Goal: Task Accomplishment & Management: Manage account settings

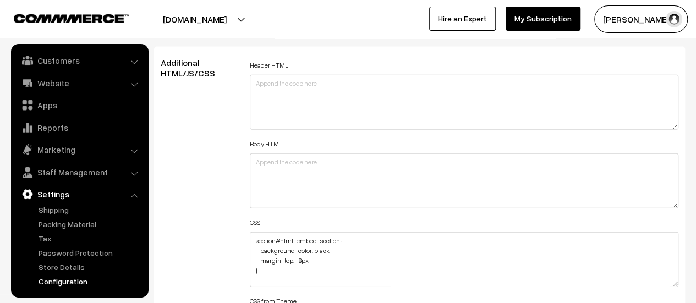
scroll to position [1265, 0]
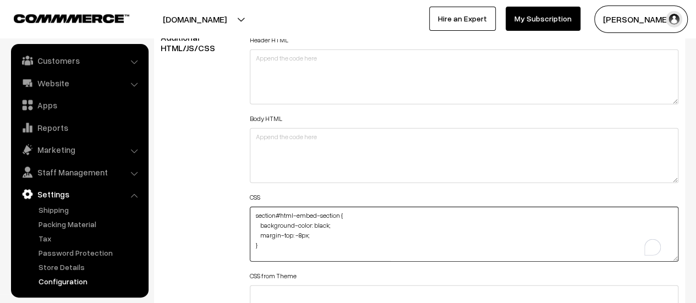
drag, startPoint x: 335, startPoint y: 222, endPoint x: 257, endPoint y: 223, distance: 77.5
click at [257, 223] on textarea "section#html-embed-section { background-color: black; margin-top: -8px; } #head…" at bounding box center [464, 234] width 428 height 55
paste textarea "background-image: url"
paste textarea "<a href="[URL][DOMAIN_NAME]"><img src="[URL][DOMAIN_NAME]" alt="Untitled-design…"
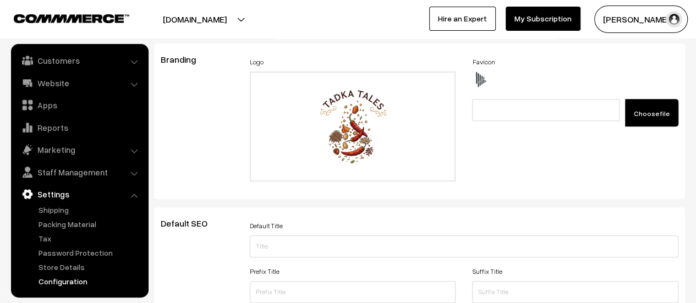
scroll to position [0, 0]
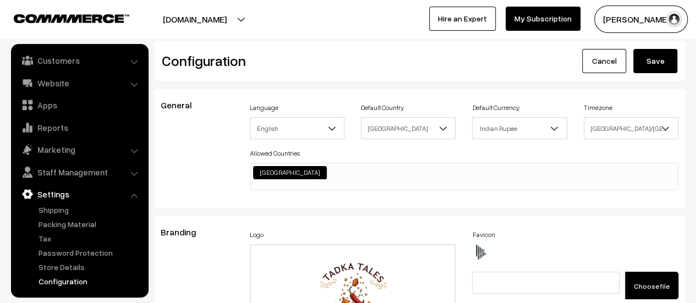
type textarea "section#html-embed-section { background-image: url(<a href="https://ibb.co/wN1F…"
click at [652, 63] on button "Save" at bounding box center [655, 61] width 44 height 24
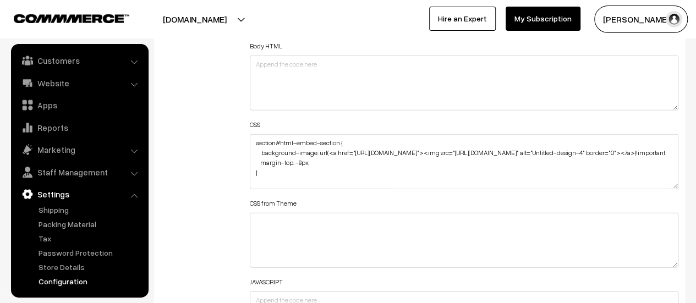
scroll to position [1320, 0]
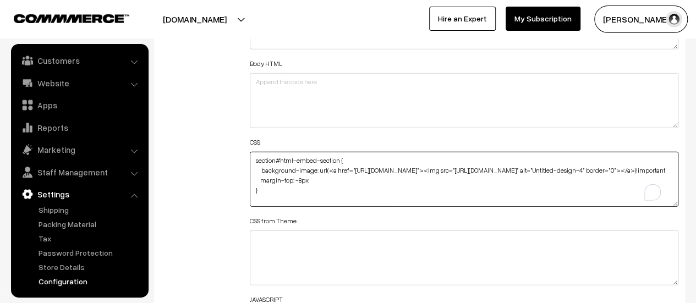
drag, startPoint x: 423, startPoint y: 169, endPoint x: 304, endPoint y: 180, distance: 120.4
click at [304, 180] on textarea "section#html-embed-section { background-image: url(<a href="https://ibb.co/wN1F…" at bounding box center [464, 179] width 428 height 55
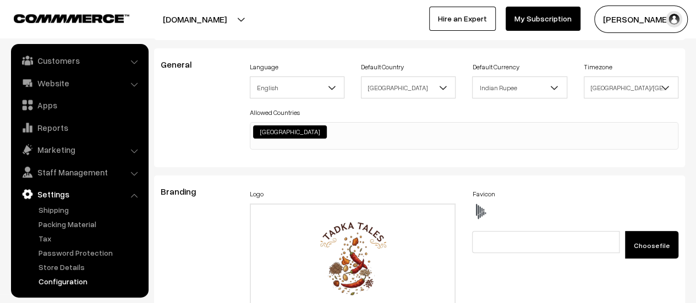
scroll to position [0, 0]
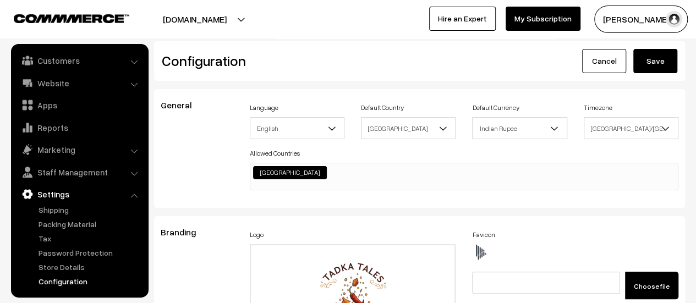
type textarea "section#html-embed-section { background-image: url(<a href="https://ibb.co/wN1F…"
click at [640, 55] on button "Save" at bounding box center [655, 61] width 44 height 24
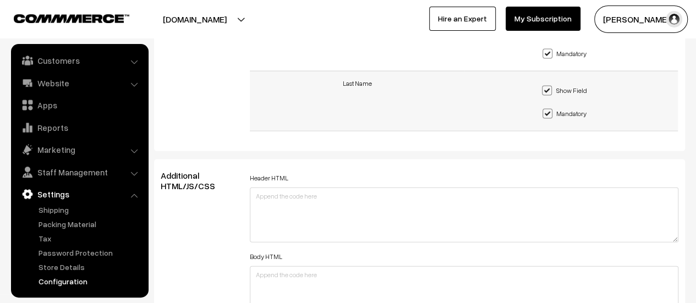
scroll to position [1320, 0]
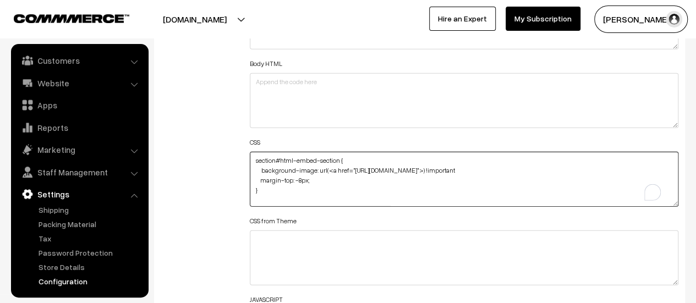
drag, startPoint x: 350, startPoint y: 167, endPoint x: 326, endPoint y: 168, distance: 24.8
click at [326, 168] on textarea "section#html-embed-section { background-image: url(<a href="https://ibb.co/wN1F…" at bounding box center [464, 179] width 428 height 55
click at [395, 168] on textarea "section#html-embed-section { background-image: url(<a href="https://ibb.co/wN1F…" at bounding box center [464, 179] width 428 height 55
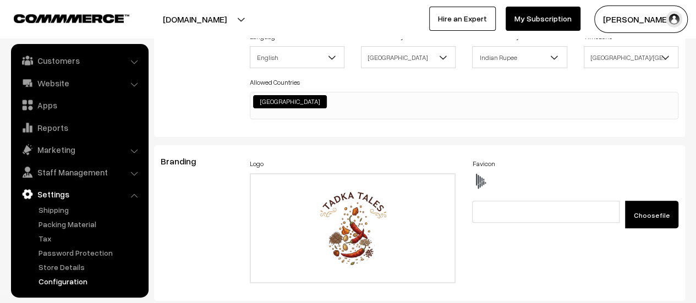
scroll to position [0, 0]
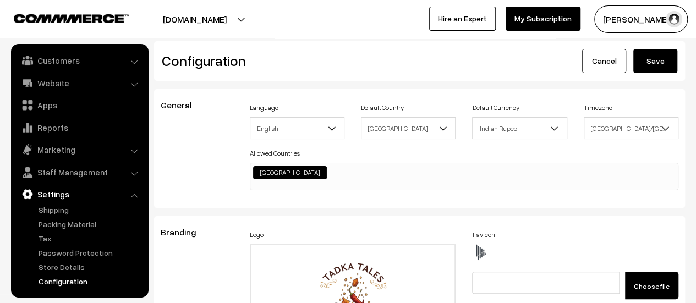
type textarea "section#html-embed-section { background-image: url(https://ibb.co/wN1FWtbL) !im…"
click at [649, 69] on button "Save" at bounding box center [655, 61] width 44 height 24
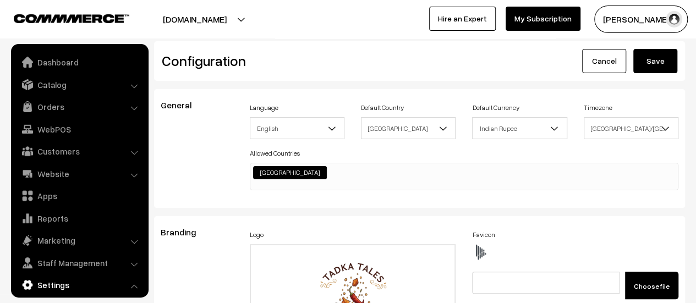
scroll to position [885, 0]
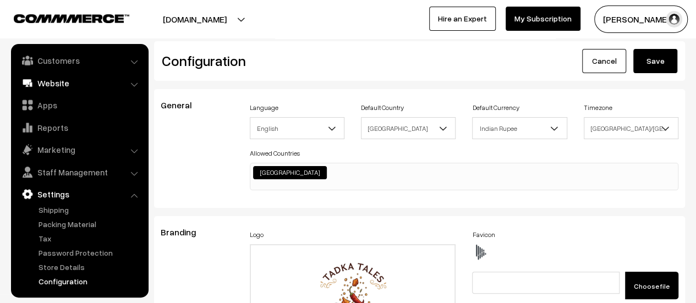
click at [64, 86] on link "Website" at bounding box center [79, 83] width 131 height 20
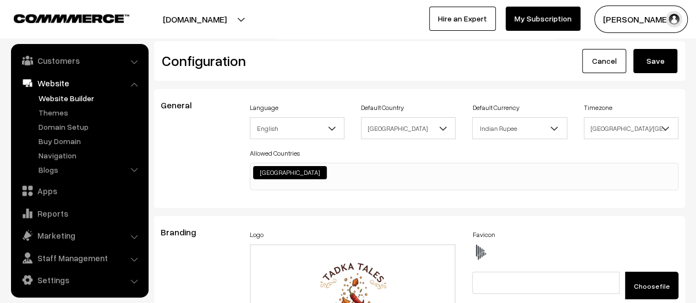
click at [63, 96] on link "Website Builder" at bounding box center [90, 98] width 109 height 12
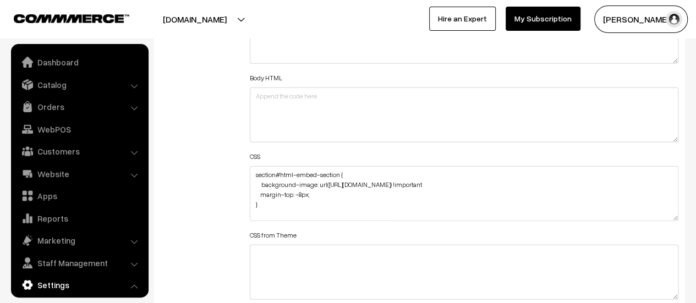
scroll to position [885, 0]
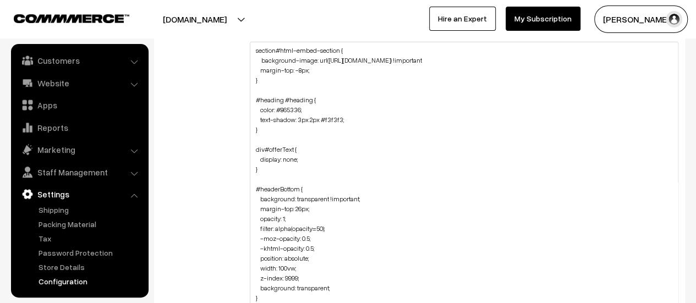
drag, startPoint x: 674, startPoint y: 92, endPoint x: 626, endPoint y: 318, distance: 231.0
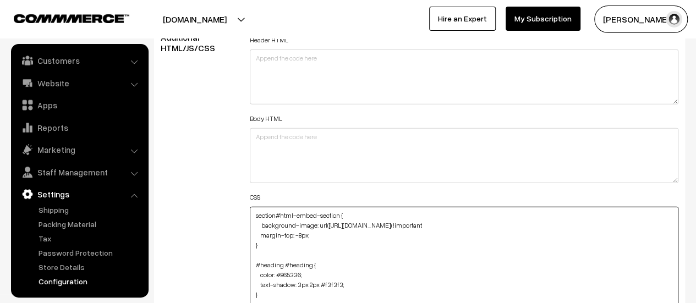
drag, startPoint x: 394, startPoint y: 223, endPoint x: 326, endPoint y: 219, distance: 67.7
paste textarea "<a href="https://ibb.co/wN1FWtbL"><img src="https://i.ibb.co/BVR5Zk7P/Untitled-…"
drag, startPoint x: 327, startPoint y: 224, endPoint x: 450, endPoint y: 224, distance: 123.7
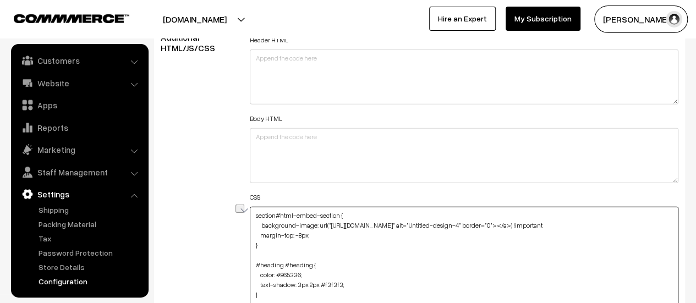
drag, startPoint x: 465, startPoint y: 223, endPoint x: 575, endPoint y: 222, distance: 110.5
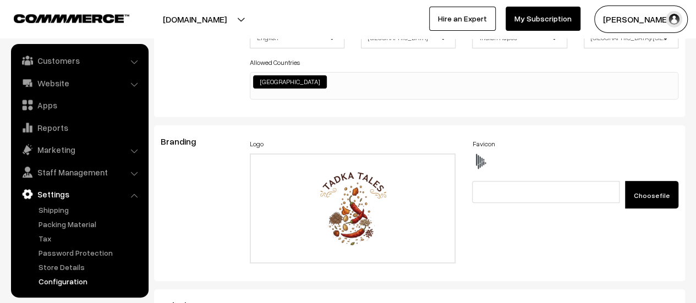
scroll to position [0, 0]
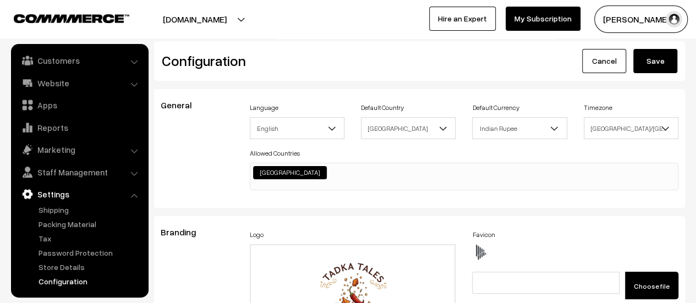
type textarea "section#html-embed-section { background-image: url("https://i.ibb.co/BVR5Zk7P/U…"
click at [644, 65] on button "Save" at bounding box center [655, 61] width 44 height 24
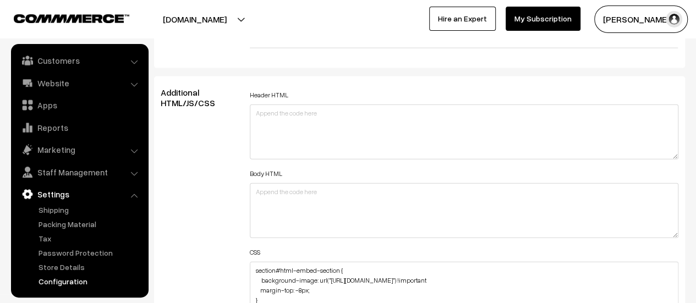
scroll to position [1320, 0]
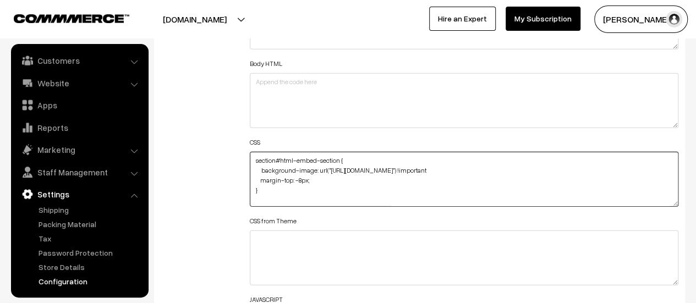
drag, startPoint x: 329, startPoint y: 168, endPoint x: 334, endPoint y: 169, distance: 5.6
click at [329, 168] on textarea "section#html-embed-section { background-image: url("https://i.ibb.co/BVR5Zk7P/U…" at bounding box center [464, 179] width 428 height 55
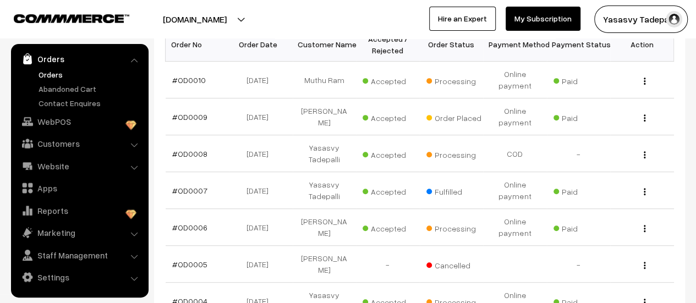
scroll to position [187, 0]
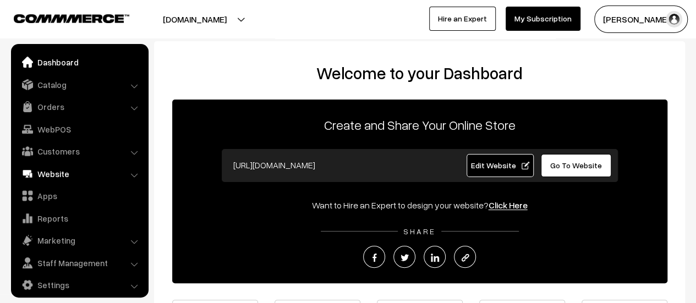
scroll to position [8, 0]
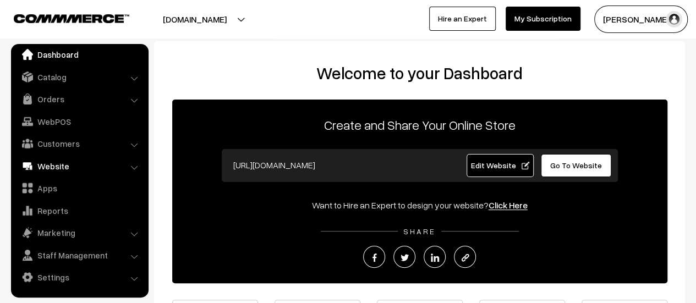
click at [54, 164] on link "Website" at bounding box center [79, 166] width 131 height 20
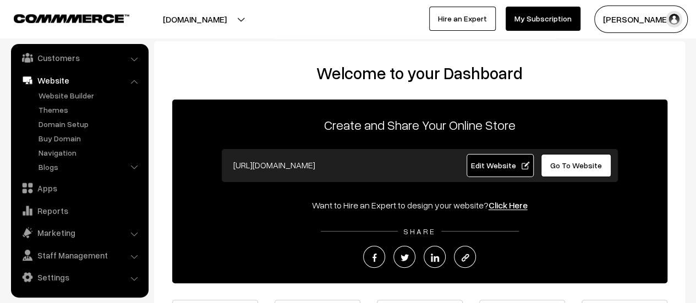
click at [68, 279] on link "Settings" at bounding box center [79, 277] width 131 height 20
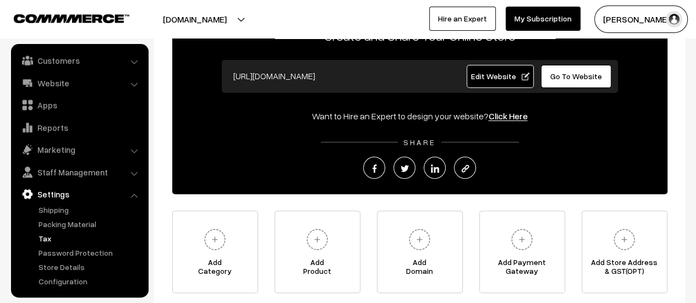
scroll to position [165, 0]
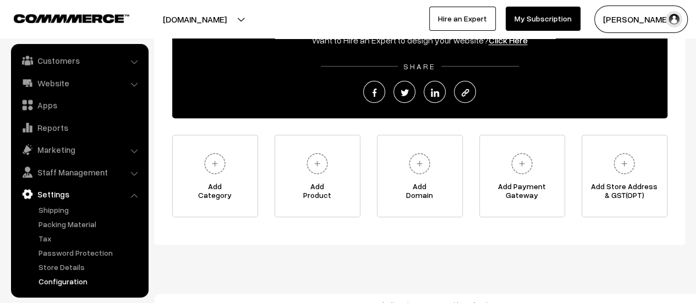
click at [70, 277] on link "Configuration" at bounding box center [90, 281] width 109 height 12
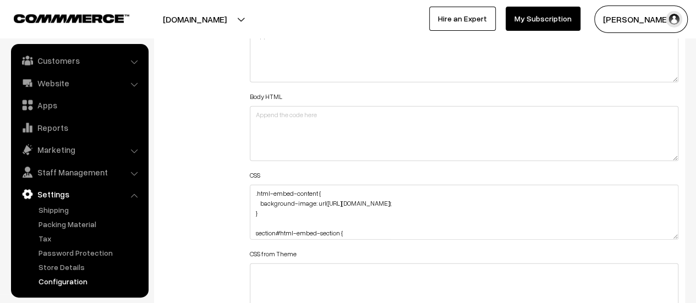
scroll to position [1320, 0]
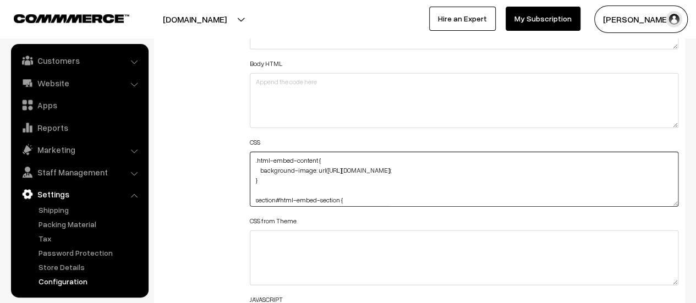
click at [486, 169] on textarea ".html-embed-content { background-image: url(https://i.ibb.co/BVR5Zk7P/Untitled-…" at bounding box center [464, 179] width 428 height 55
click at [288, 177] on textarea ".html-embed-content { background-image: url(https://i.ibb.co/BVR5Zk7P/Untitled-…" at bounding box center [464, 179] width 428 height 55
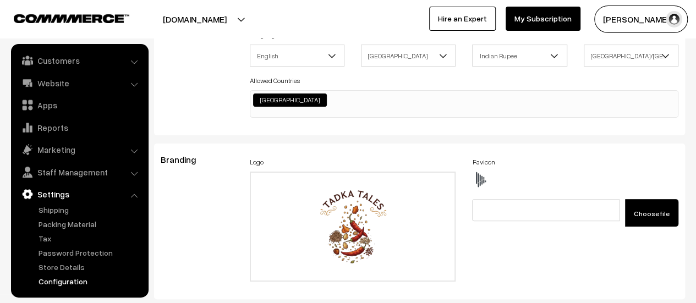
scroll to position [0, 0]
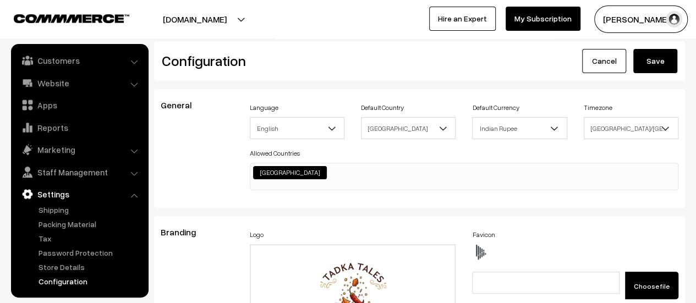
type textarea ".html-embed-content { background-image: url(https://i.ibb.co/BVR5Zk7P/Untitled-…"
click at [660, 66] on button "Save" at bounding box center [655, 61] width 44 height 24
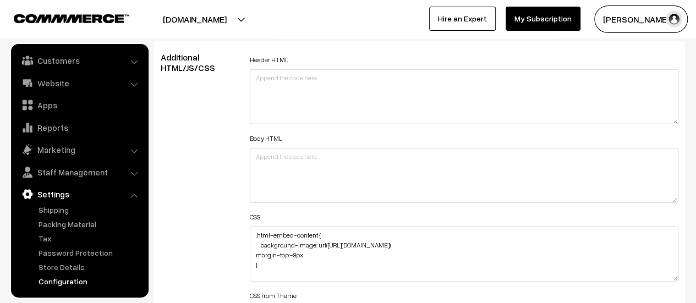
scroll to position [1320, 0]
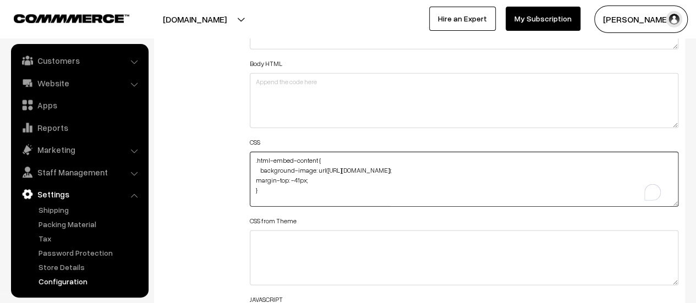
drag, startPoint x: 311, startPoint y: 180, endPoint x: 256, endPoint y: 179, distance: 55.0
click at [256, 179] on textarea ".html-embed-content { background-image: url(https://i.ibb.co/BVR5Zk7P/Untitled-…" at bounding box center [464, 179] width 428 height 55
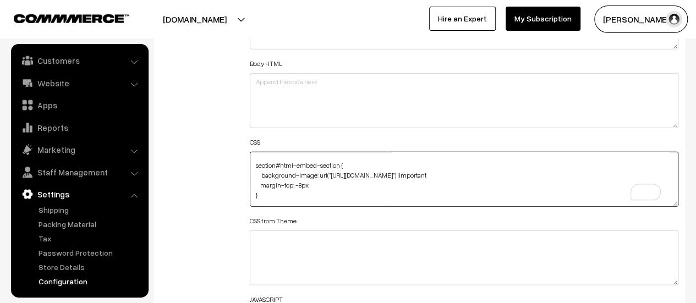
scroll to position [33, 0]
drag, startPoint x: 492, startPoint y: 155, endPoint x: 392, endPoint y: 167, distance: 100.8
click at [392, 167] on textarea ".html-embed-content { background-image: url(https://i.ibb.co/BVR5Zk7P/Untitled-…" at bounding box center [464, 179] width 428 height 55
click at [500, 174] on textarea ".html-embed-content { background-image: url(https://i.ibb.co/BVR5Zk7P/Untitled-…" at bounding box center [464, 179] width 428 height 55
drag, startPoint x: 500, startPoint y: 174, endPoint x: 261, endPoint y: 175, distance: 239.2
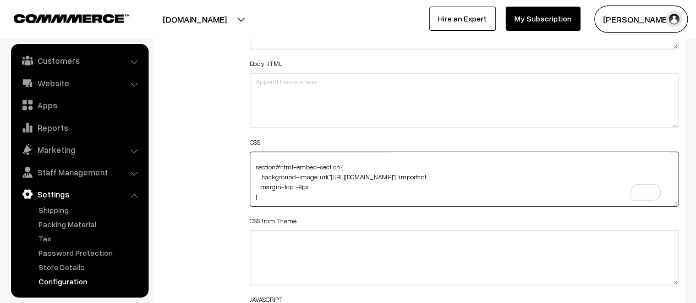
click at [261, 175] on textarea ".html-embed-content { background-image: url(https://i.ibb.co/BVR5Zk7P/Untitled-…" at bounding box center [464, 179] width 428 height 55
click at [260, 180] on textarea ".html-embed-content { background-image: url(https://i.ibb.co/BVR5Zk7P/Untitled-…" at bounding box center [464, 179] width 428 height 55
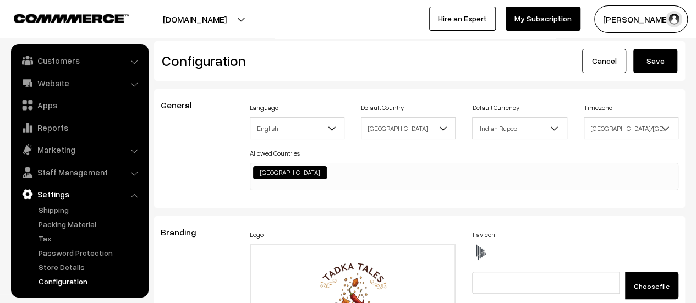
type textarea ".html-embed-content { background-image: url(https://i.ibb.co/BVR5Zk7P/Untitled-…"
drag, startPoint x: 644, startPoint y: 57, endPoint x: 602, endPoint y: 69, distance: 44.0
click at [645, 57] on button "Save" at bounding box center [655, 61] width 44 height 24
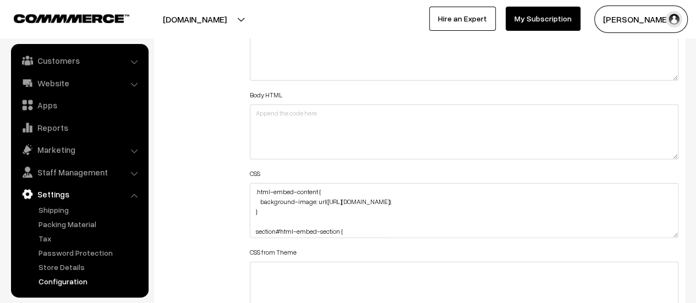
scroll to position [1320, 0]
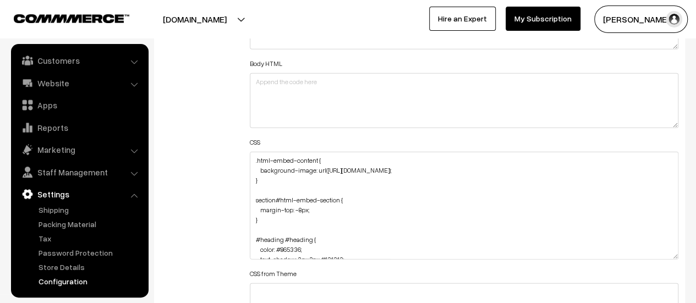
drag, startPoint x: 673, startPoint y: 200, endPoint x: 659, endPoint y: 261, distance: 62.7
click at [659, 260] on textarea ".html-embed-content { background-image: url(https://i.ibb.co/BVR5Zk7P/Untitled-…" at bounding box center [464, 206] width 428 height 108
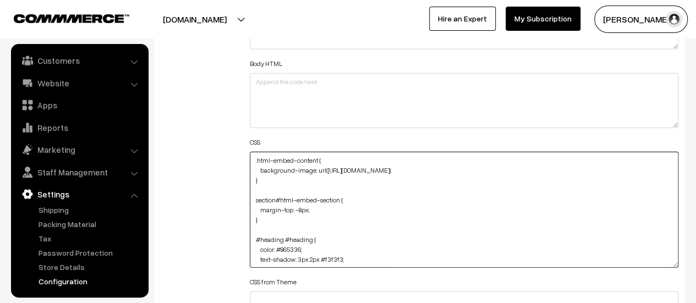
click at [307, 207] on textarea ".html-embed-content { background-image: url(https://i.ibb.co/BVR5Zk7P/Untitled-…" at bounding box center [464, 210] width 428 height 116
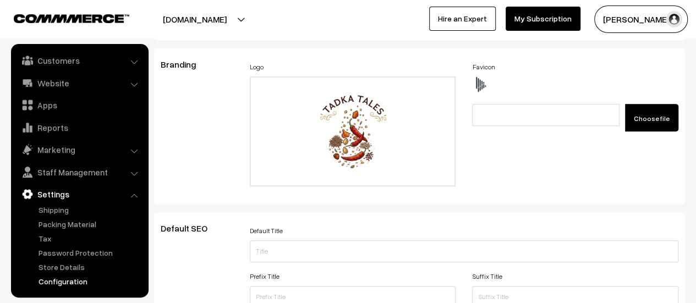
scroll to position [0, 0]
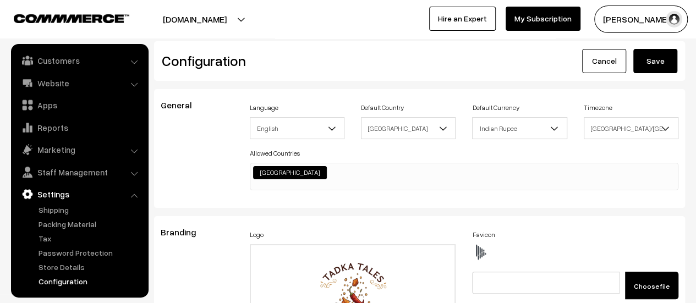
type textarea ".html-embed-content { background-image: url(https://i.ibb.co/BVR5Zk7P/Untitled-…"
click at [661, 59] on button "Save" at bounding box center [655, 61] width 44 height 24
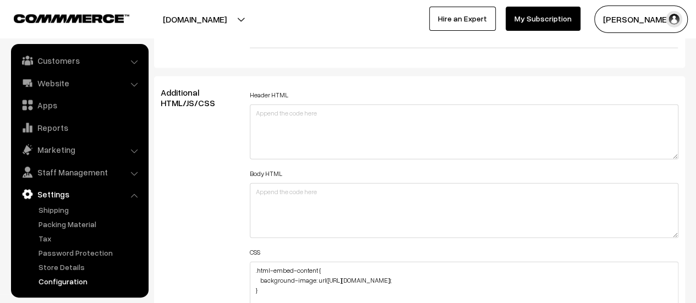
scroll to position [1320, 0]
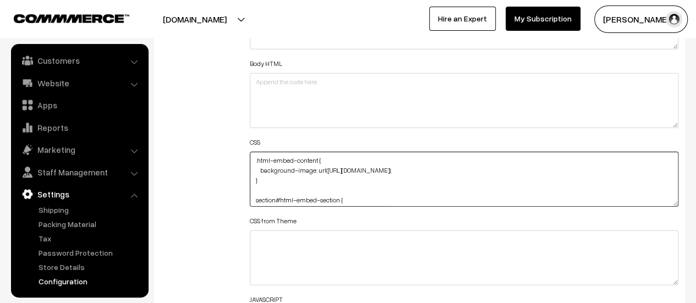
click at [496, 171] on textarea ".html-embed-content { background-image: url([URL][DOMAIN_NAME]); } section#html…" at bounding box center [464, 179] width 428 height 55
paste textarea "margin-top: -49px;"
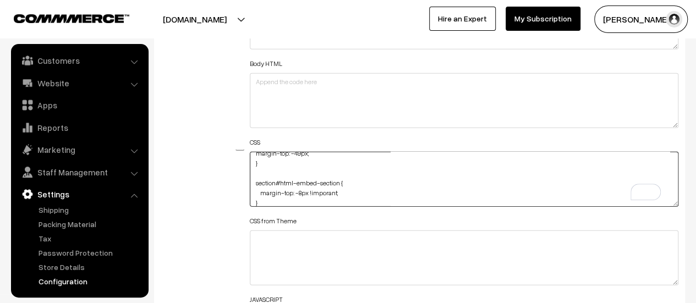
scroll to position [0, 0]
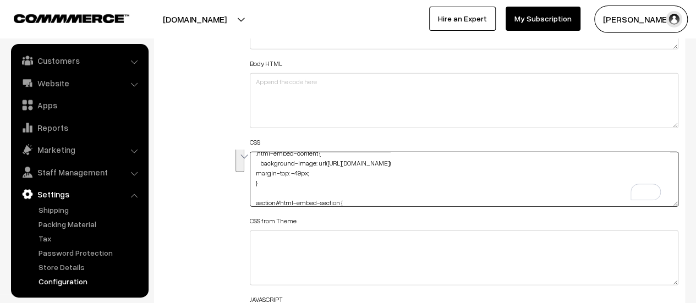
drag, startPoint x: 278, startPoint y: 172, endPoint x: 255, endPoint y: 188, distance: 27.8
click at [255, 188] on textarea ".html-embed-content { background-image: url(https://i.ibb.co/BVR5Zk7P/Untitled-…" at bounding box center [464, 179] width 428 height 55
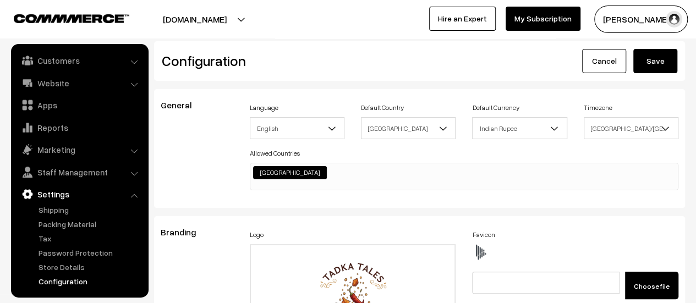
type textarea ".html-embed-content { background-image: url(https://i.ibb.co/BVR5Zk7P/Untitled-…"
click at [657, 63] on button "Save" at bounding box center [655, 61] width 44 height 24
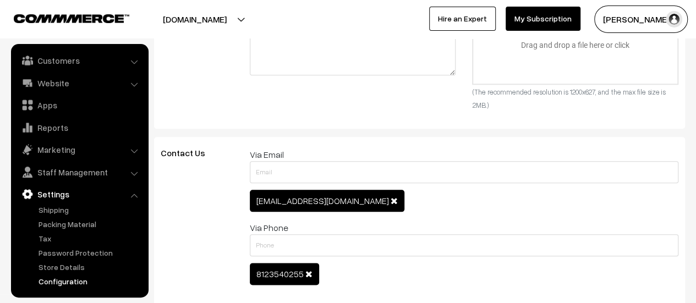
scroll to position [605, 0]
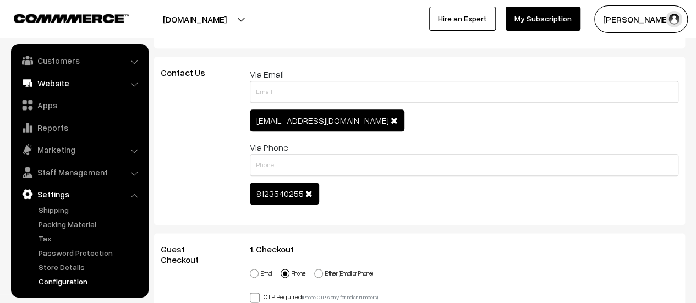
click at [56, 86] on link "Website" at bounding box center [79, 83] width 131 height 20
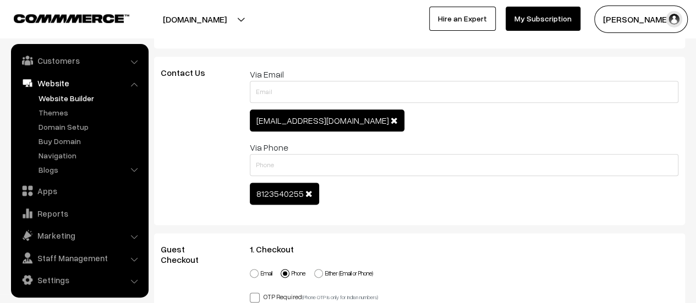
click at [52, 96] on link "Website Builder" at bounding box center [90, 98] width 109 height 12
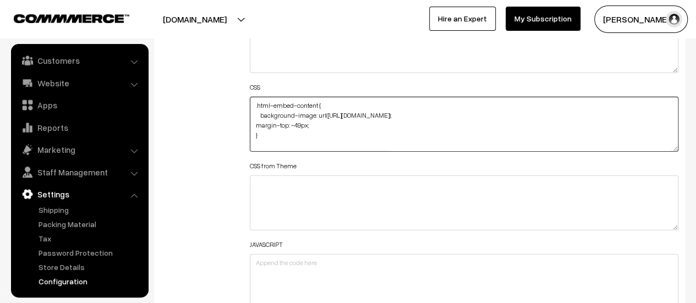
click at [273, 133] on textarea ".html-embed-content { background-image: url([URL][DOMAIN_NAME]); margin-top: -4…" at bounding box center [464, 124] width 428 height 55
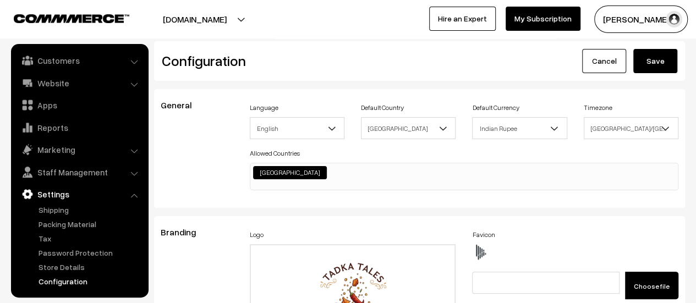
scroll to position [885, 0]
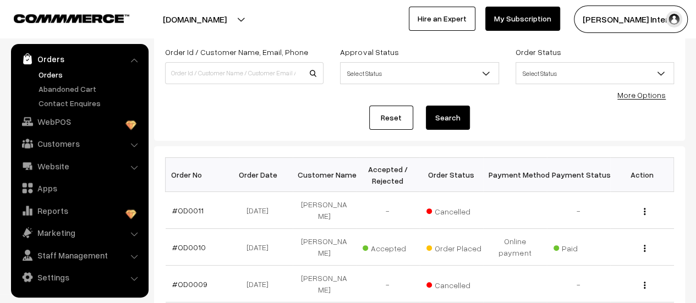
scroll to position [23, 0]
